Goal: Information Seeking & Learning: Learn about a topic

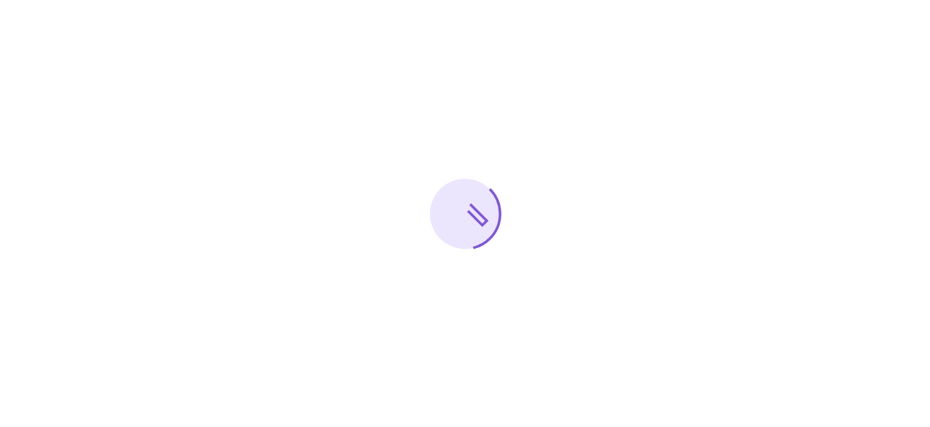
click at [803, 132] on div at bounding box center [465, 213] width 930 height 427
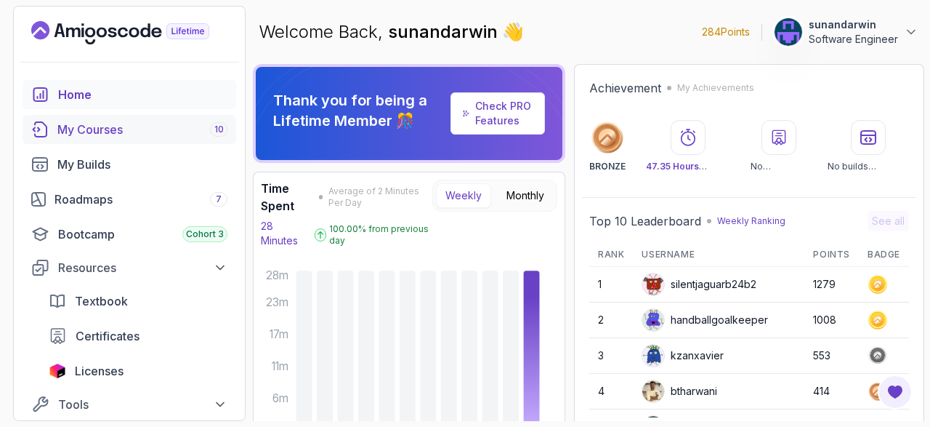
click at [101, 129] on div "My Courses 10" at bounding box center [142, 129] width 170 height 17
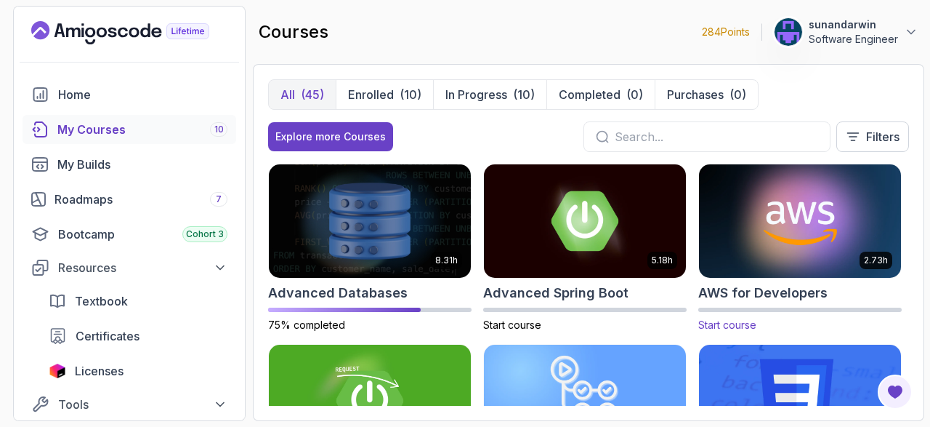
click at [699, 248] on div "2.73h" at bounding box center [801, 221] width 204 height 115
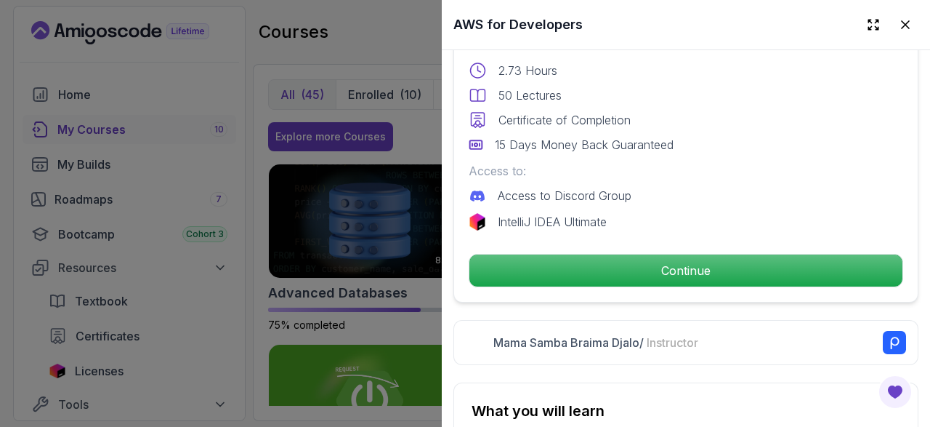
scroll to position [422, 0]
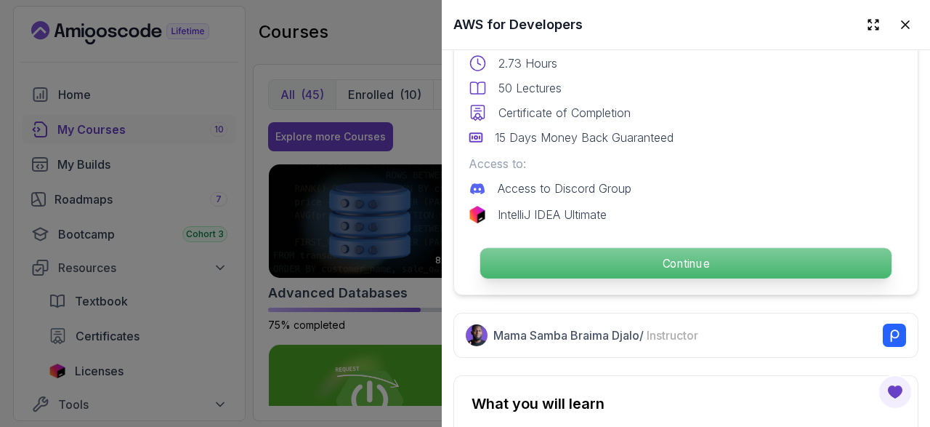
click at [681, 263] on p "Continue" at bounding box center [685, 263] width 411 height 31
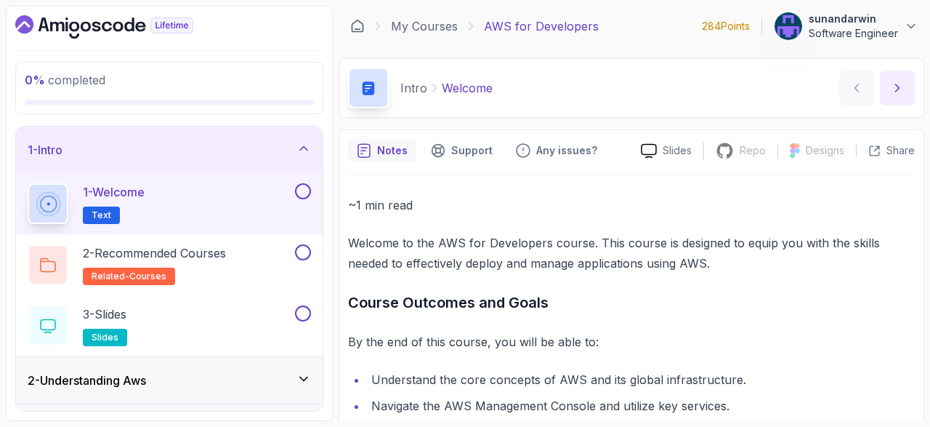
click at [886, 98] on button "next content" at bounding box center [897, 88] width 35 height 35
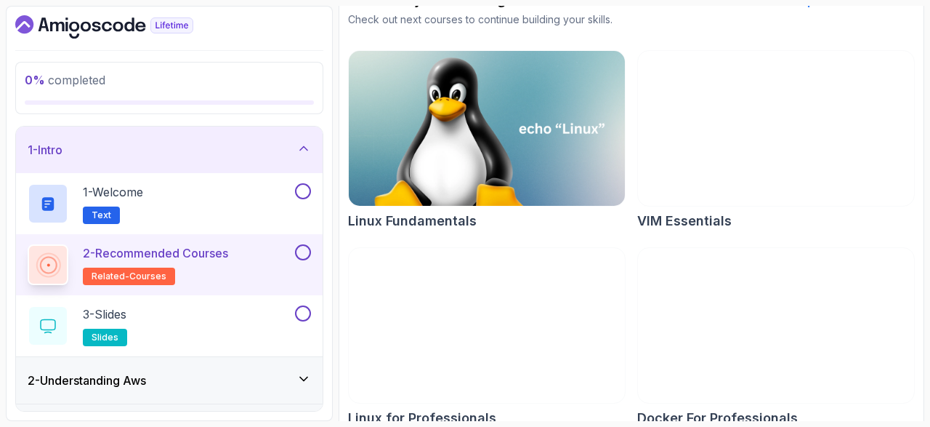
scroll to position [530, 0]
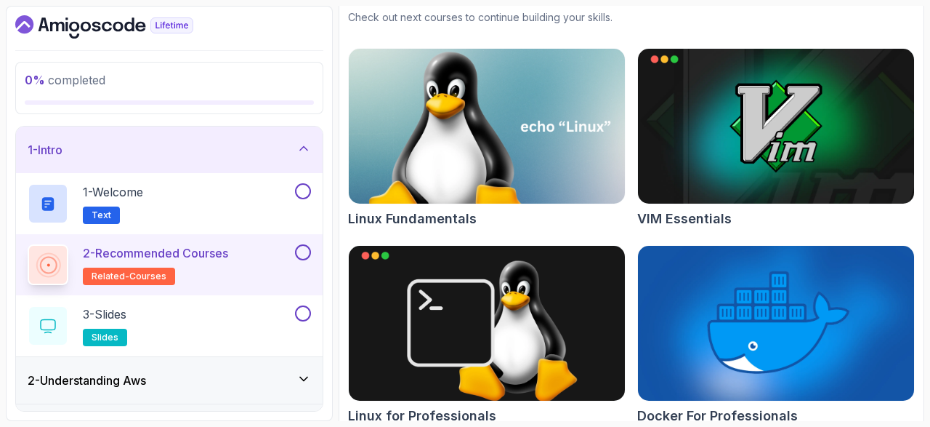
click at [448, 170] on img at bounding box center [487, 126] width 290 height 163
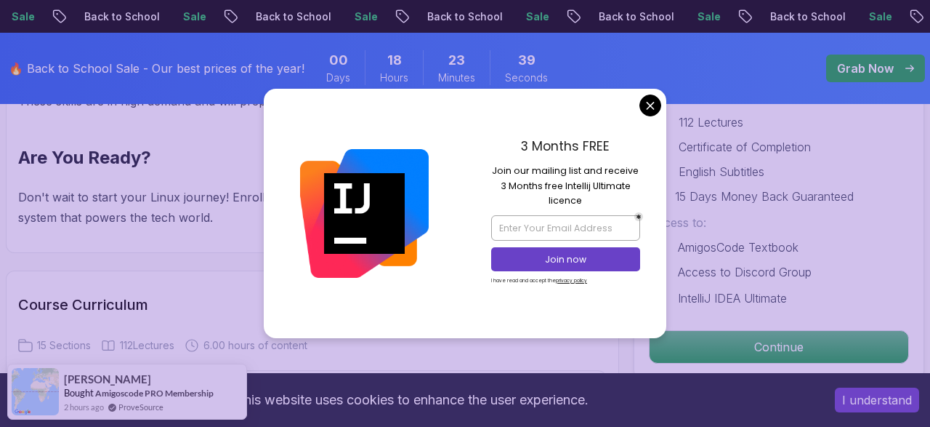
scroll to position [2198, 0]
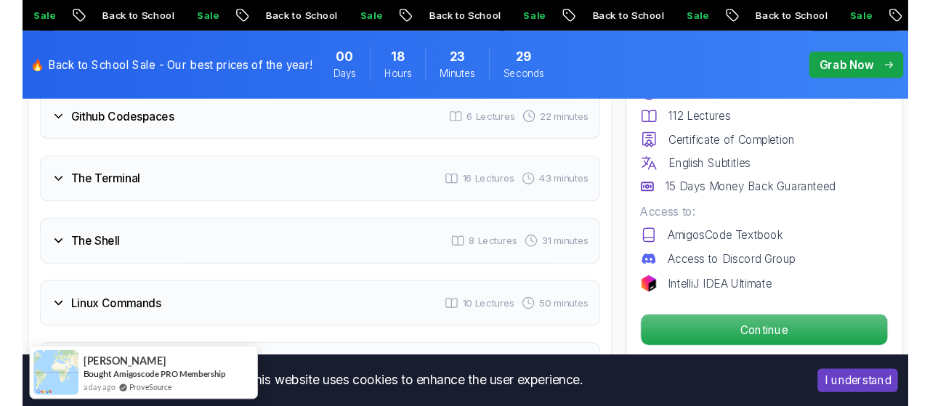
scroll to position [2407, 0]
